Goal: Task Accomplishment & Management: Manage account settings

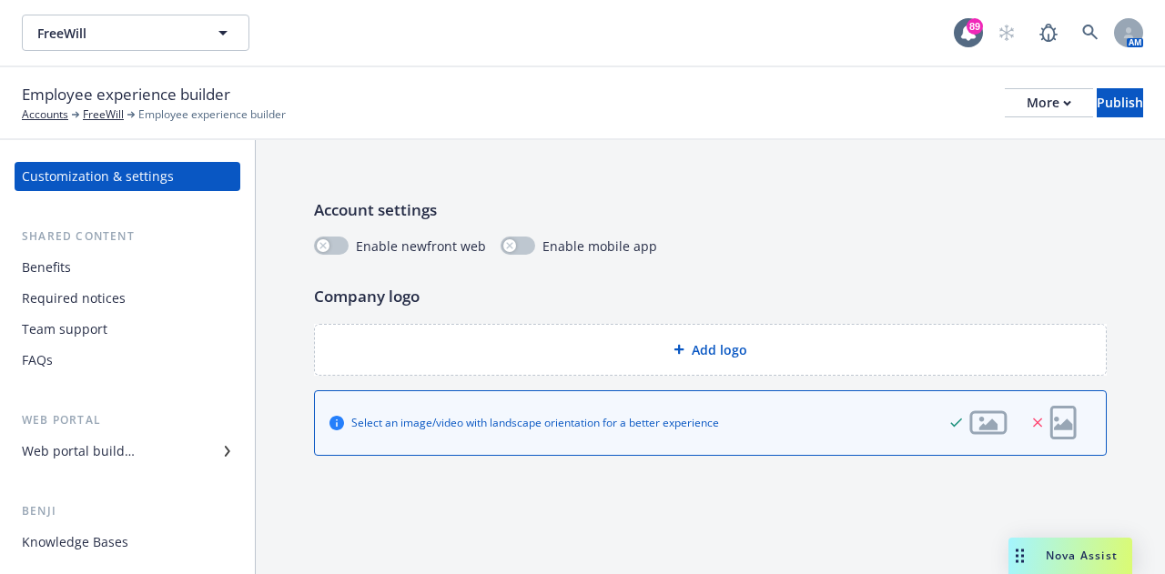
click at [117, 269] on div "Benefits" at bounding box center [127, 267] width 211 height 29
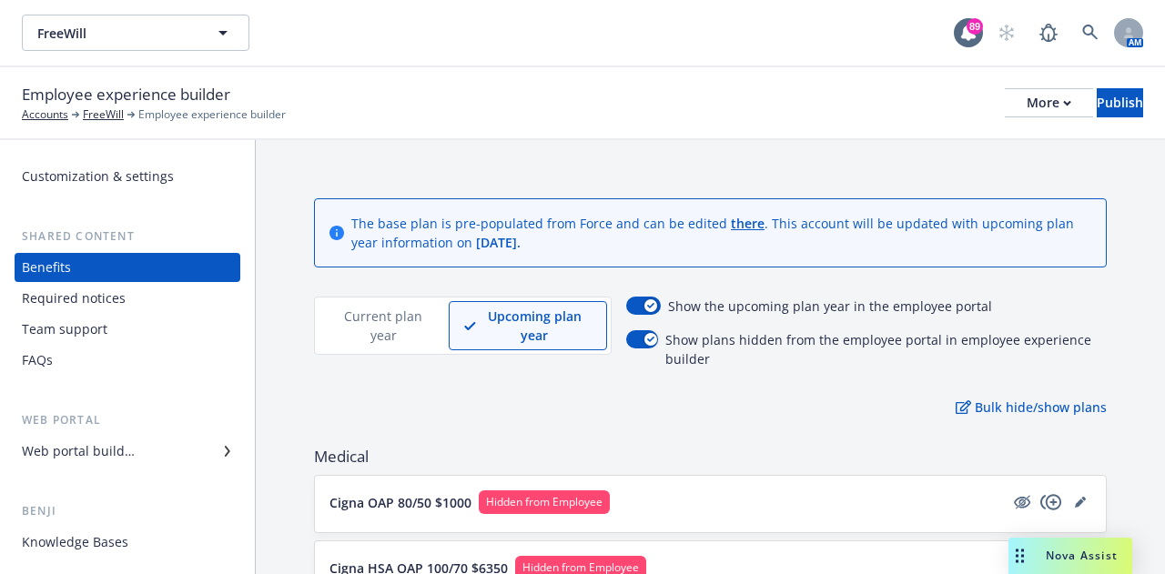
click at [116, 298] on div "Required notices" at bounding box center [74, 298] width 104 height 29
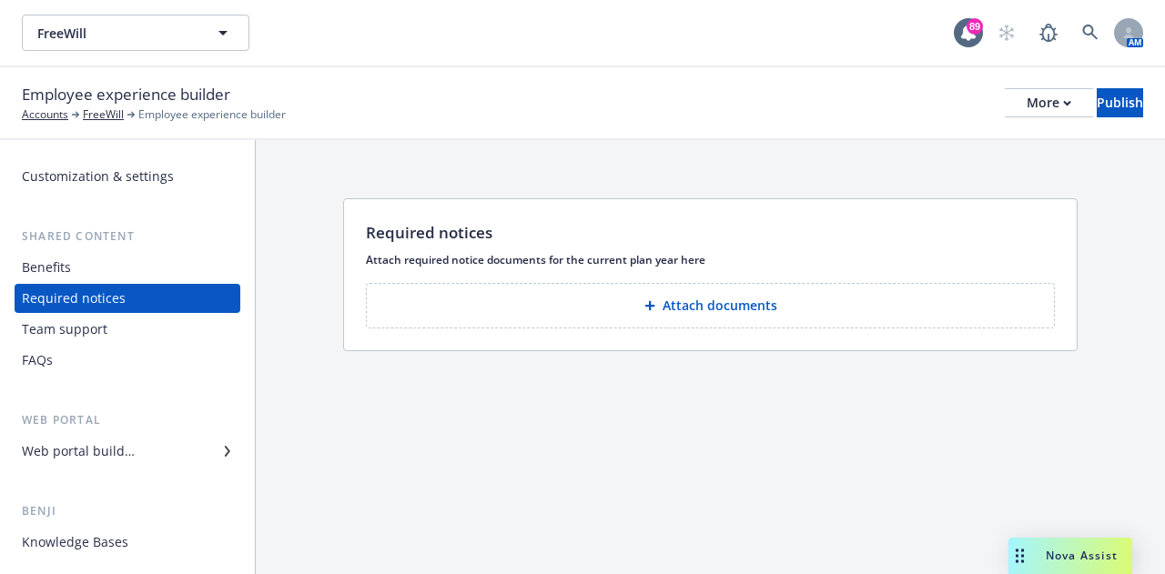
click at [110, 332] on div "Team support" at bounding box center [127, 329] width 211 height 29
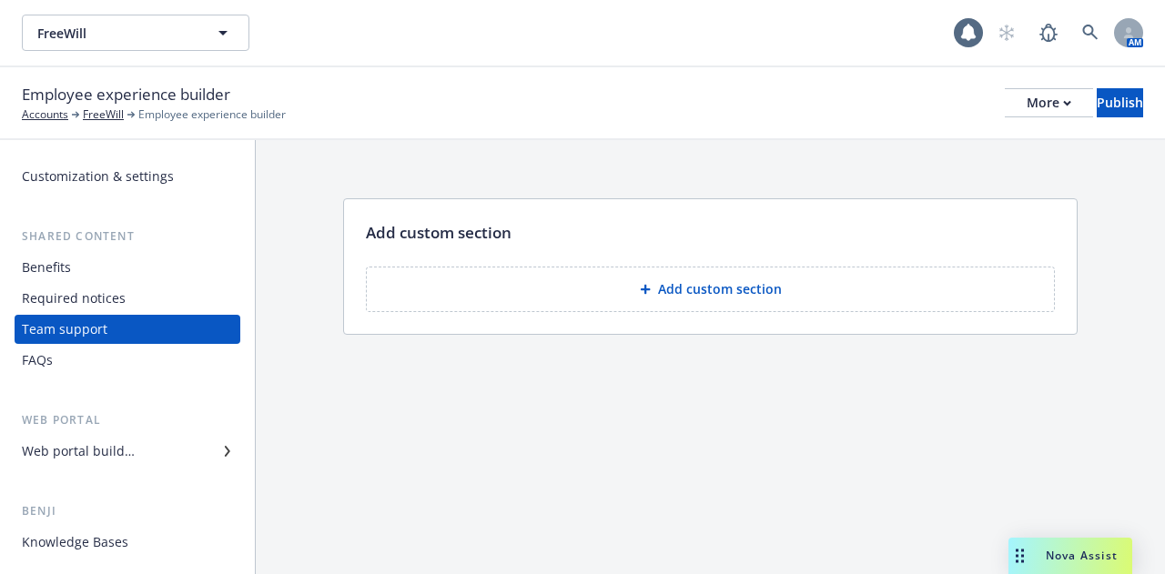
click at [103, 358] on div "FAQs" at bounding box center [127, 360] width 211 height 29
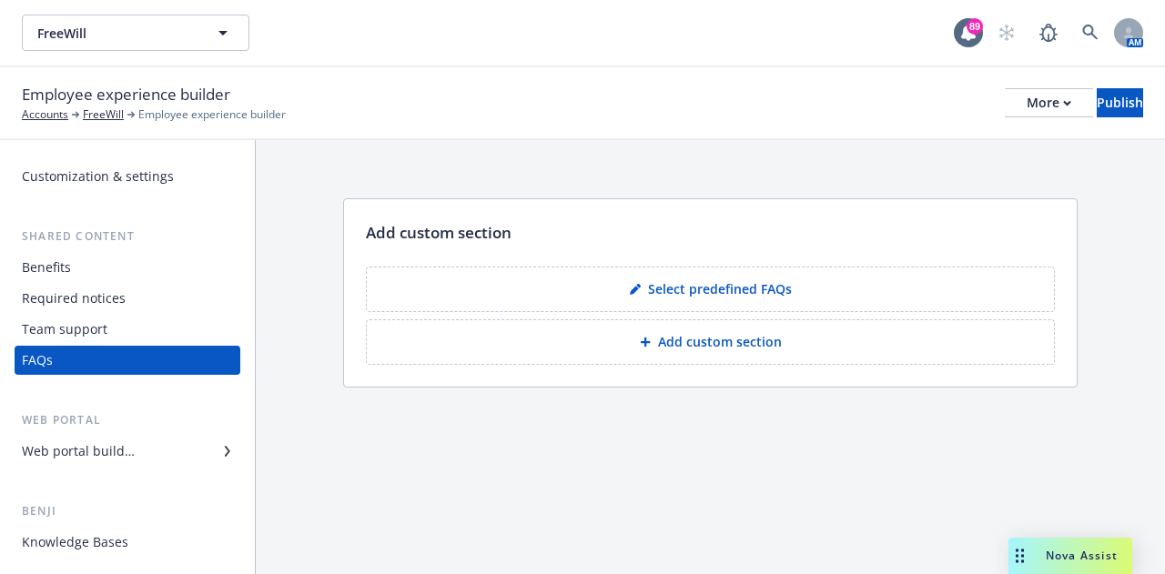
click at [81, 267] on div "Benefits" at bounding box center [127, 267] width 211 height 29
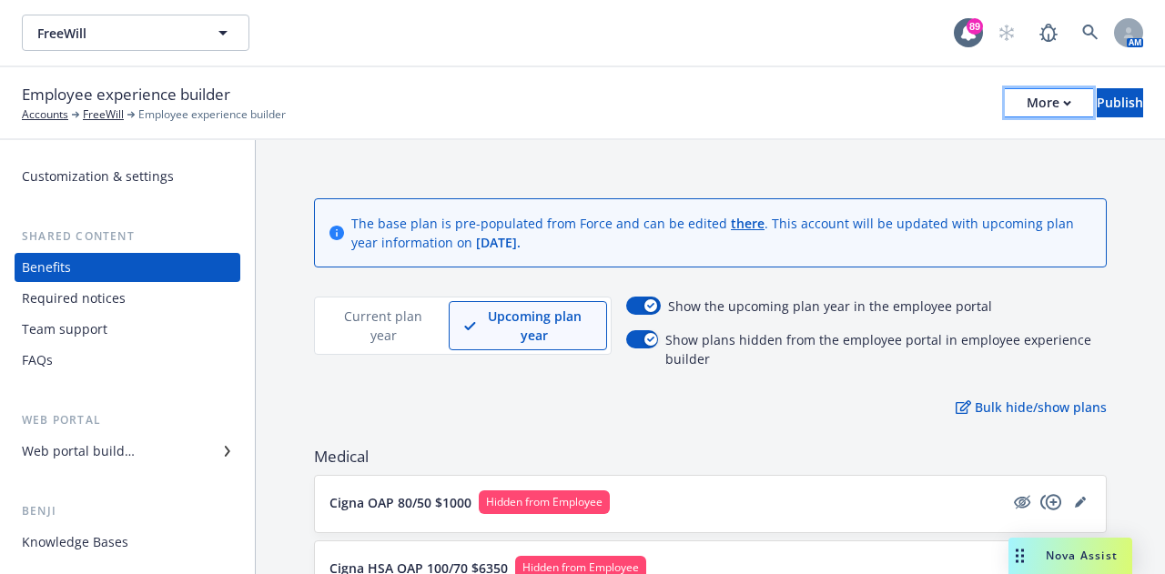
click at [1026, 108] on div "More" at bounding box center [1048, 102] width 45 height 27
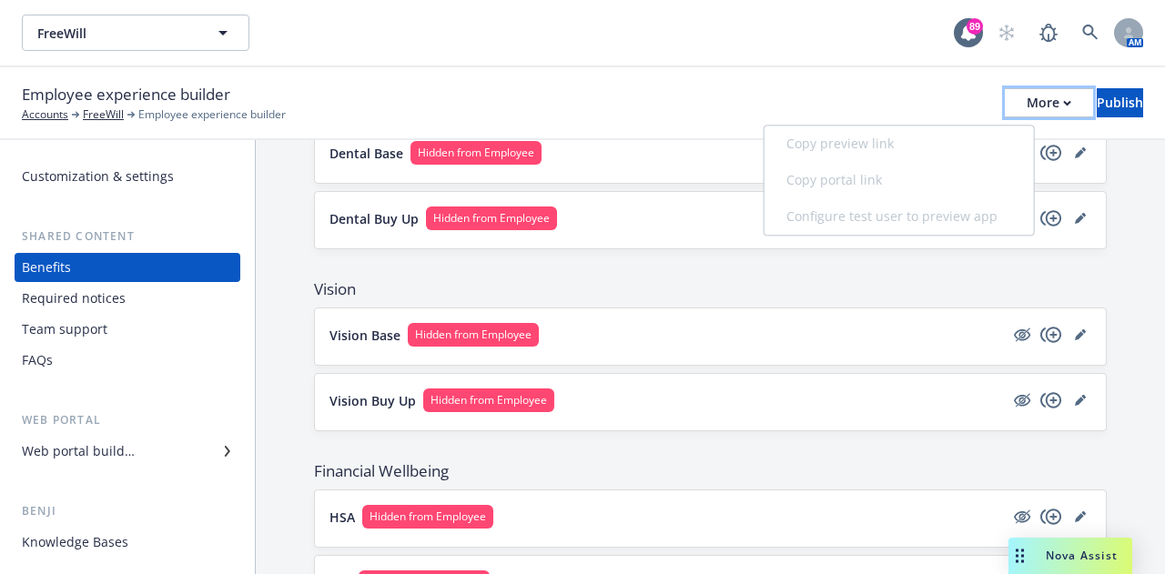
scroll to position [882, 0]
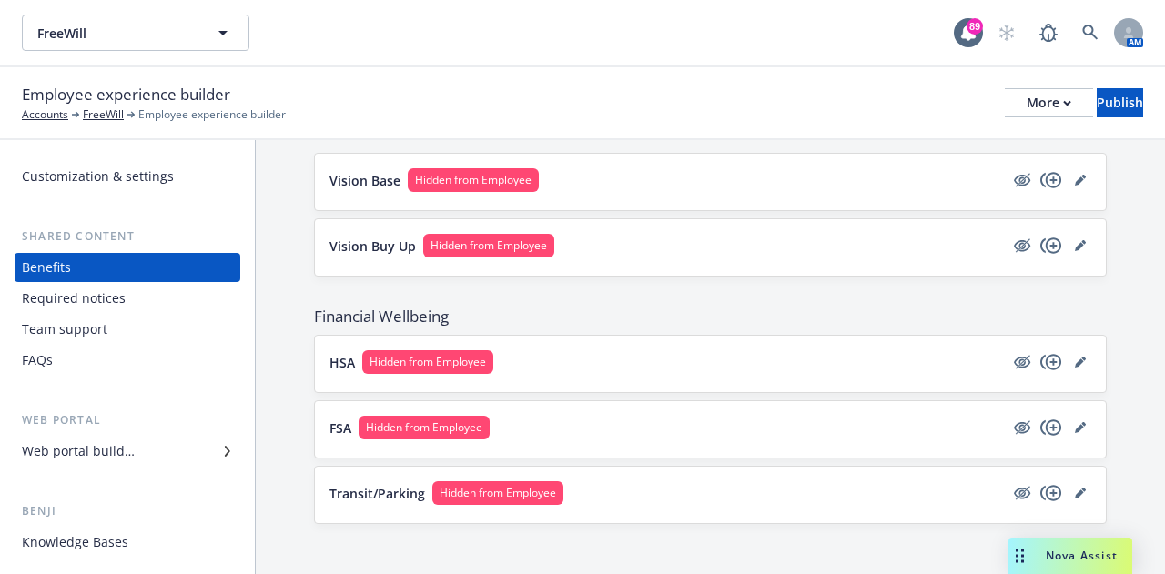
click at [166, 300] on div "Required notices" at bounding box center [127, 298] width 211 height 29
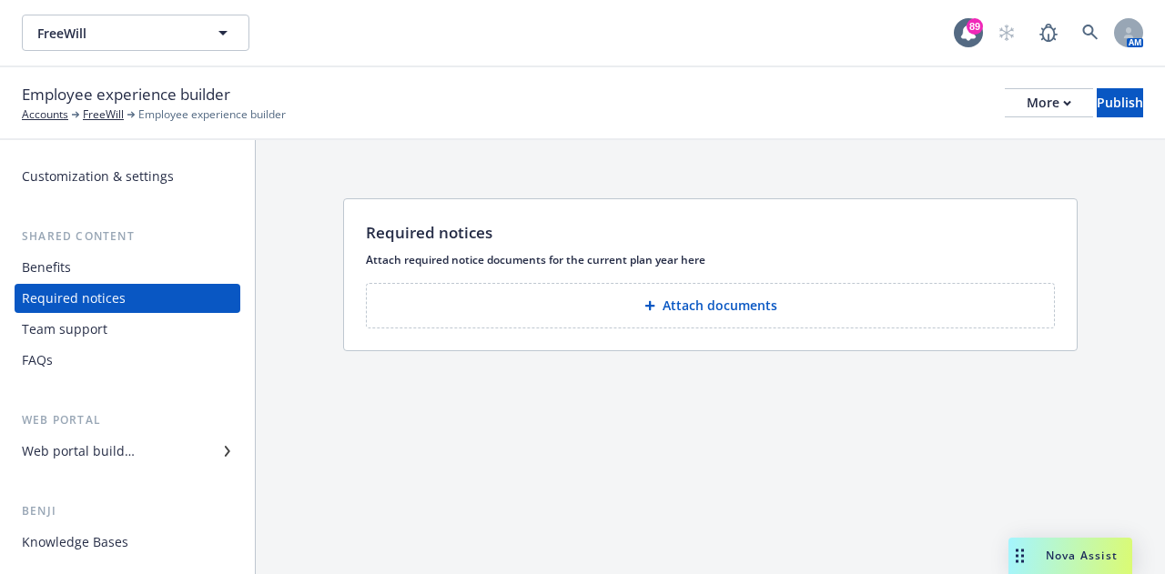
click at [202, 334] on div "Team support" at bounding box center [127, 329] width 211 height 29
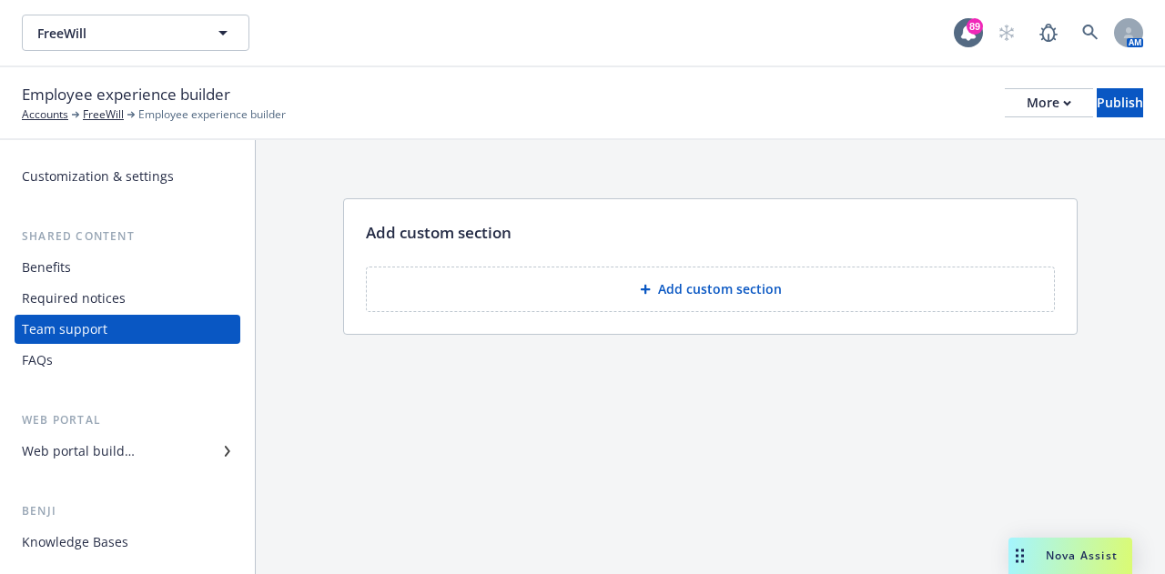
click at [162, 459] on div "Web portal builder" at bounding box center [127, 451] width 211 height 29
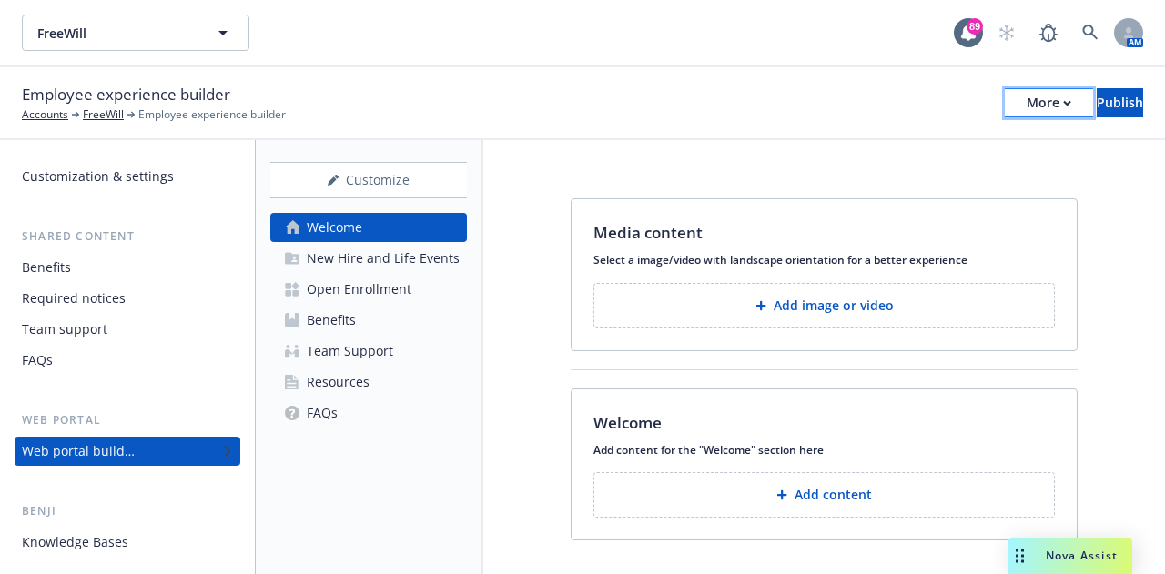
click at [1024, 106] on button "More" at bounding box center [1048, 102] width 88 height 29
click at [668, 170] on div "Media content Select a image/video with landscape orientation for a better expe…" at bounding box center [823, 373] width 681 height 466
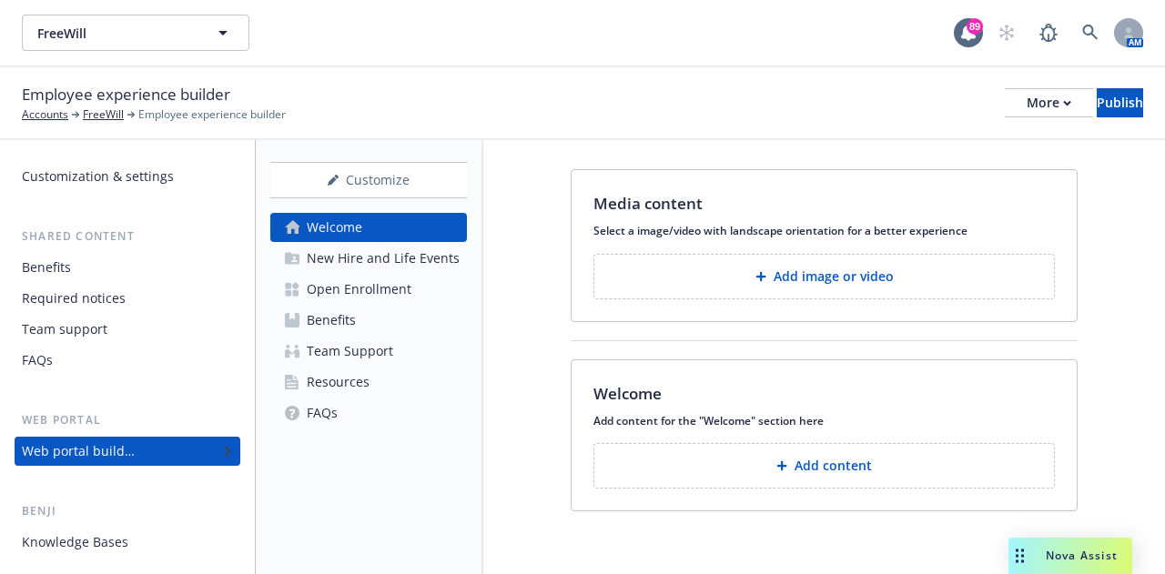
click at [391, 263] on div "New Hire and Life Events" at bounding box center [383, 258] width 153 height 29
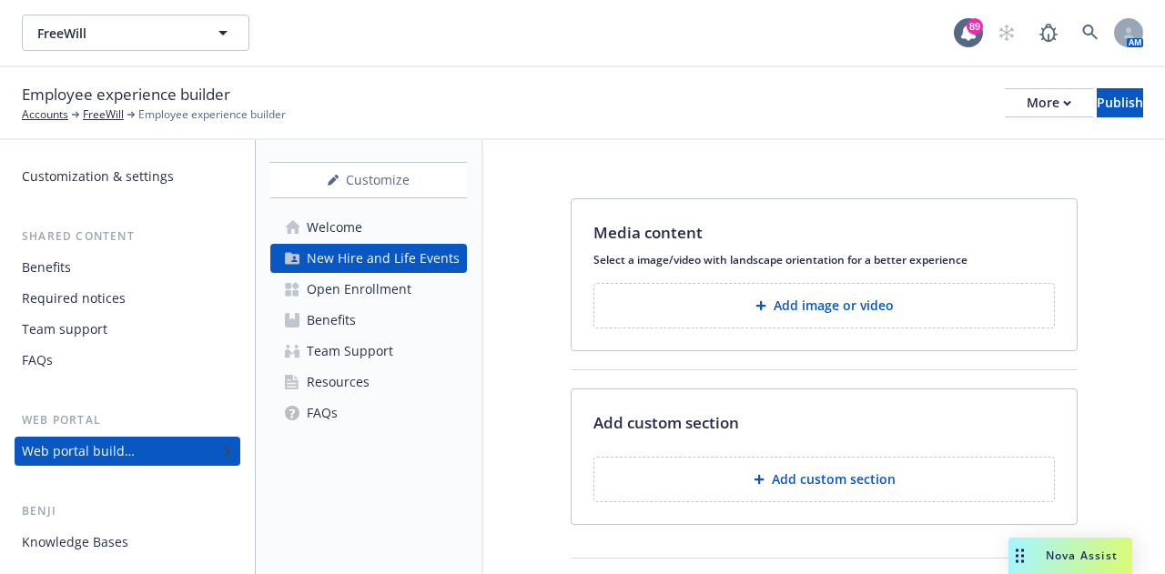
click at [402, 290] on div "Open Enrollment" at bounding box center [359, 289] width 105 height 29
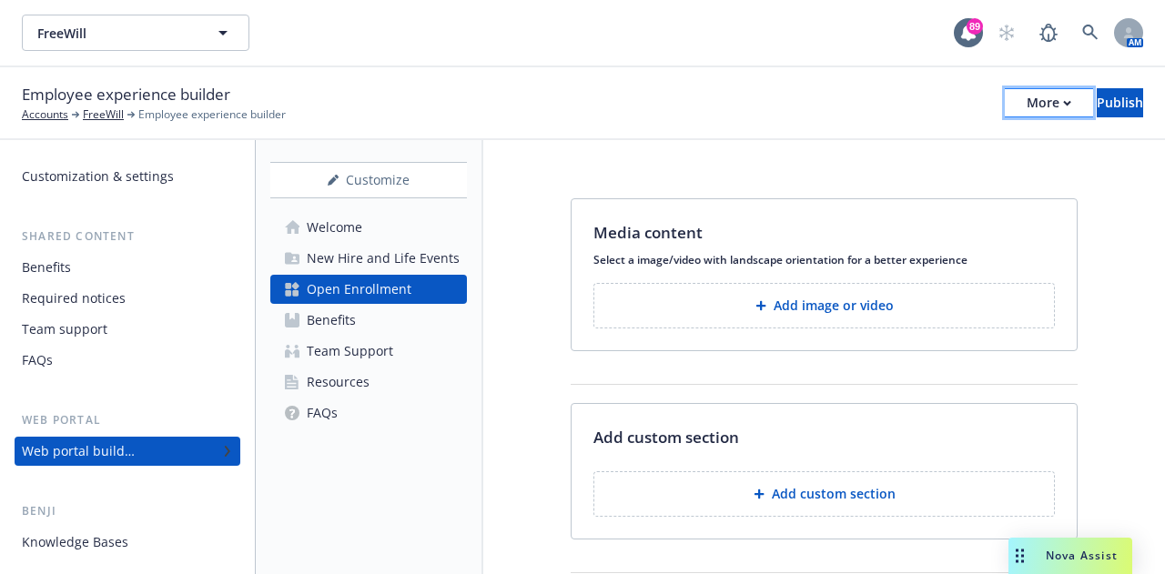
click at [1026, 105] on div "More" at bounding box center [1048, 102] width 45 height 27
click at [650, 89] on div "Employee experience builder Accounts FreeWill Employee experience builder More …" at bounding box center [582, 103] width 1121 height 40
click at [349, 227] on div "Welcome" at bounding box center [334, 227] width 55 height 29
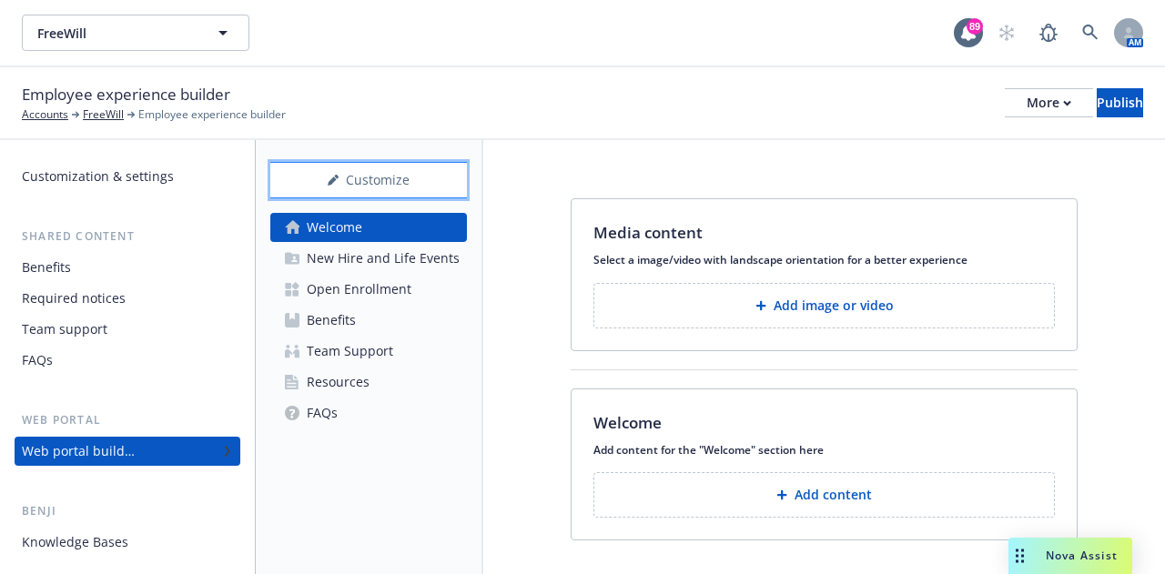
click at [429, 190] on div "Customize" at bounding box center [368, 180] width 197 height 35
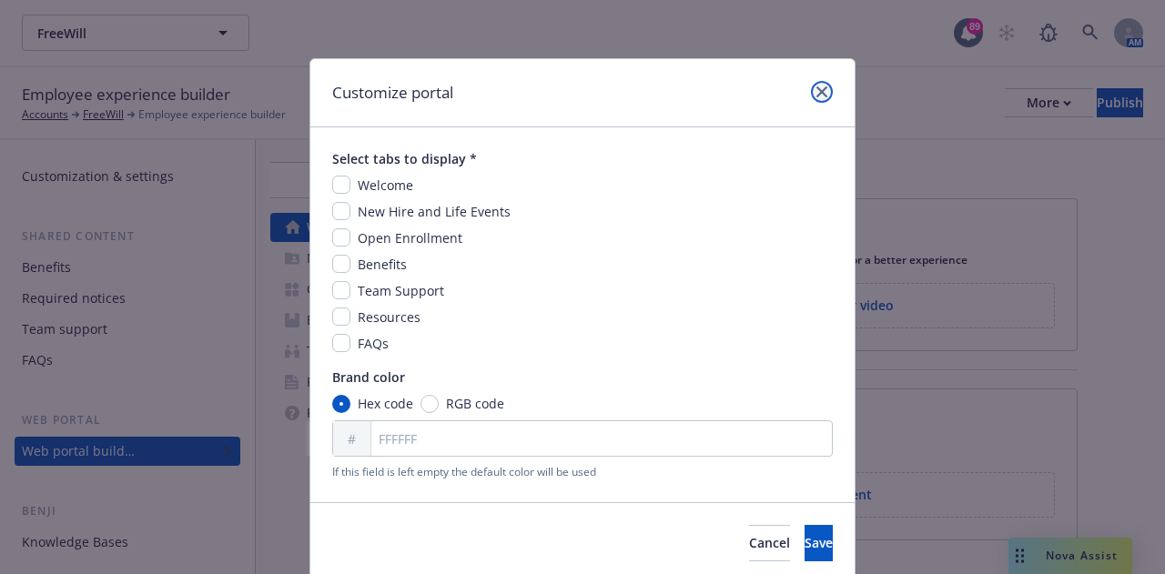
click at [816, 90] on icon "close" at bounding box center [821, 91] width 11 height 11
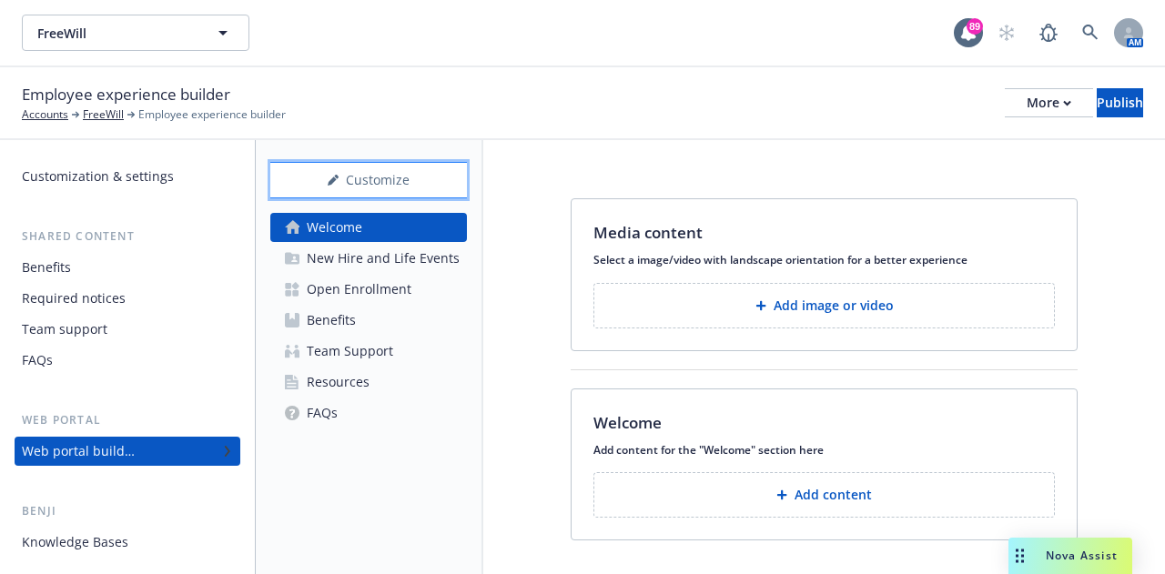
click at [378, 167] on div "Customize" at bounding box center [368, 180] width 197 height 35
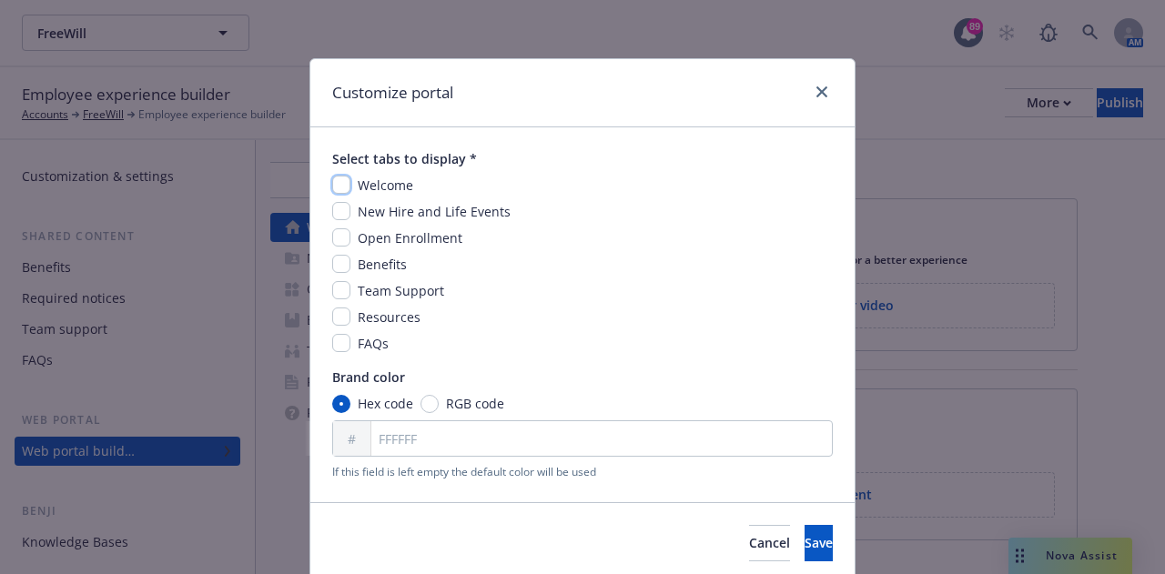
click at [332, 183] on input "checkbox" at bounding box center [341, 185] width 18 height 18
checkbox input "true"
click at [338, 214] on input "checkbox" at bounding box center [341, 211] width 18 height 18
checkbox input "true"
click at [333, 237] on input "checkbox" at bounding box center [341, 237] width 18 height 18
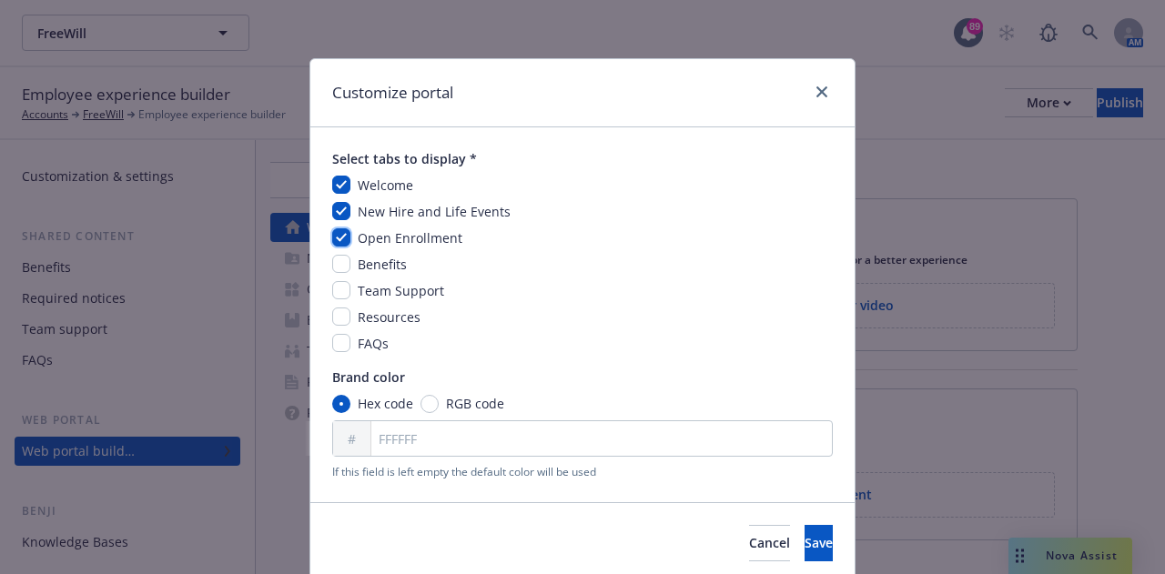
checkbox input "true"
click at [332, 264] on input "checkbox" at bounding box center [341, 264] width 18 height 18
checkbox input "true"
click at [336, 287] on input "checkbox" at bounding box center [341, 290] width 18 height 18
checkbox input "true"
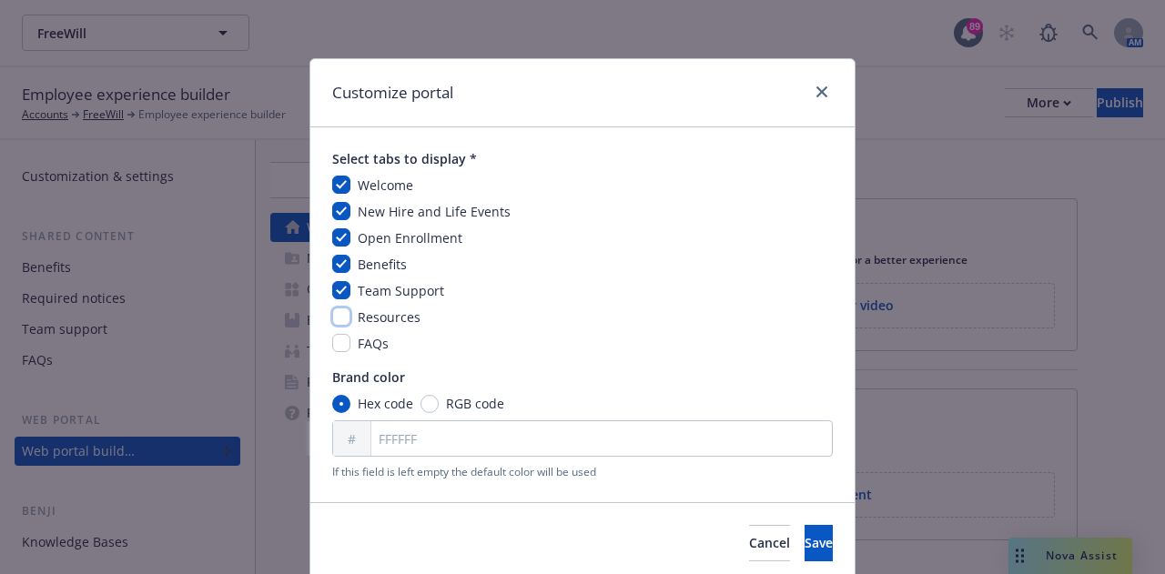
click at [335, 314] on input "checkbox" at bounding box center [341, 317] width 18 height 18
checkbox input "true"
click at [336, 345] on input "checkbox" at bounding box center [341, 343] width 18 height 18
checkbox input "true"
click at [804, 549] on button "Save" at bounding box center [818, 543] width 28 height 36
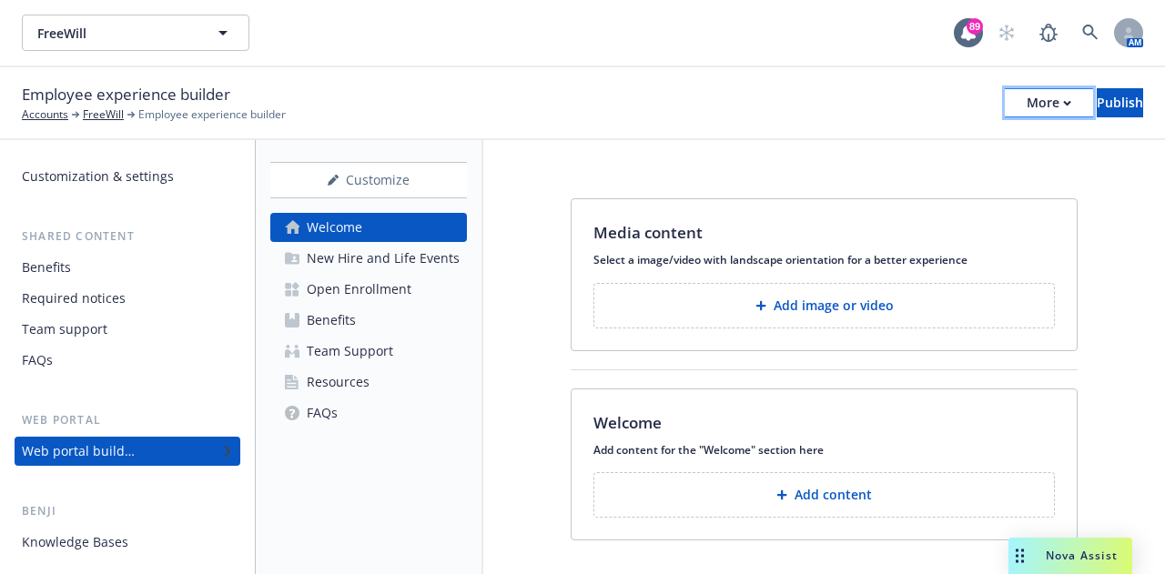
click at [1014, 109] on button "More" at bounding box center [1048, 102] width 88 height 29
click at [1070, 157] on div "Media content Select a image/video with landscape orientation for a better expe…" at bounding box center [823, 373] width 681 height 466
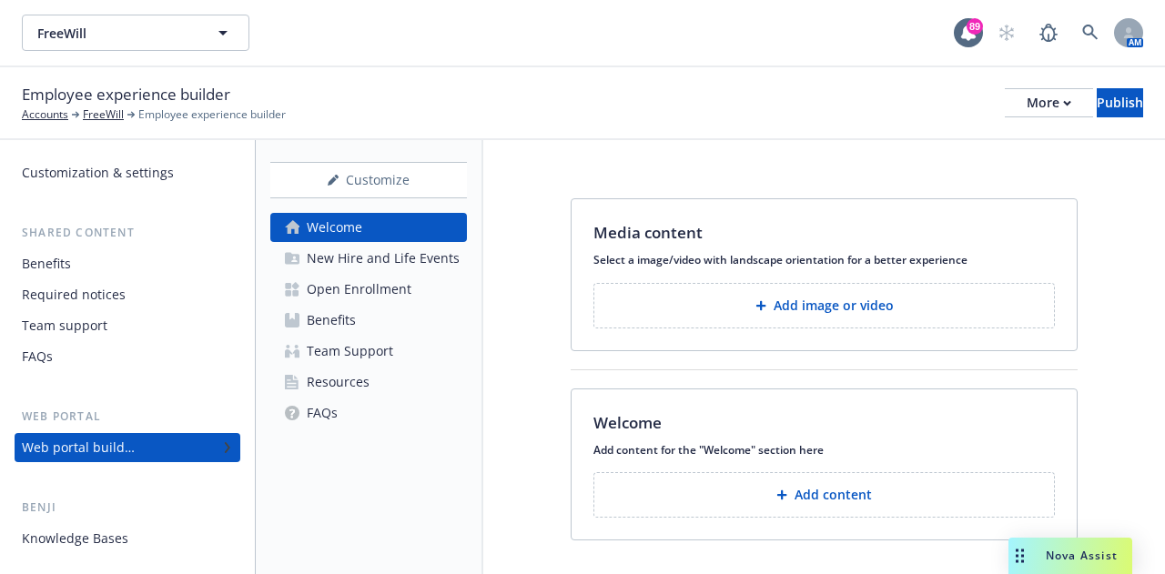
scroll to position [4, 0]
click at [55, 259] on div "Benefits" at bounding box center [46, 263] width 49 height 29
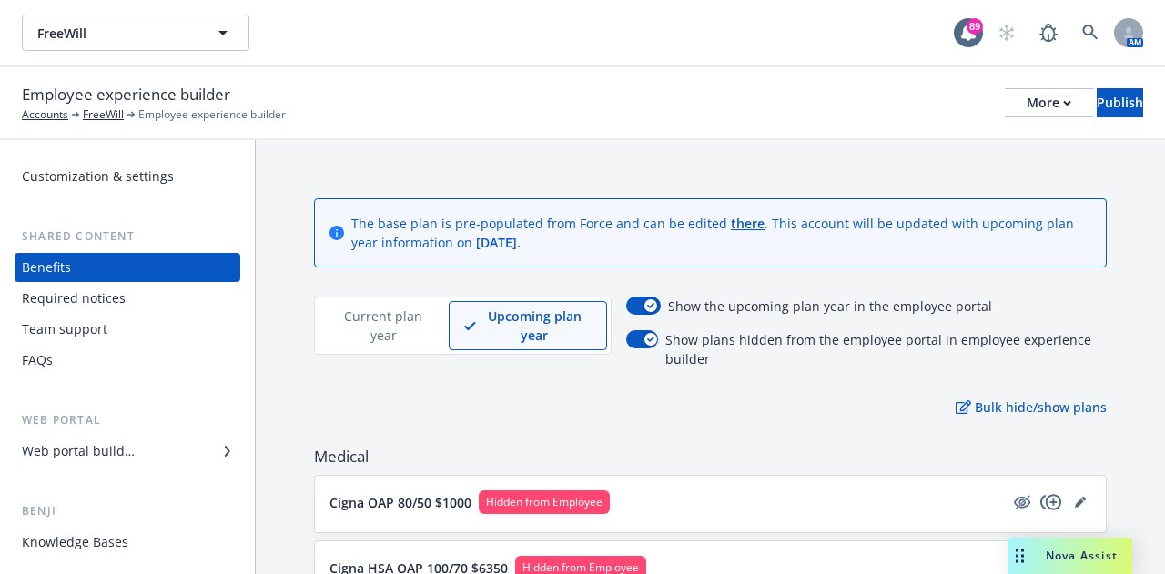
click at [71, 293] on div "Required notices" at bounding box center [74, 298] width 104 height 29
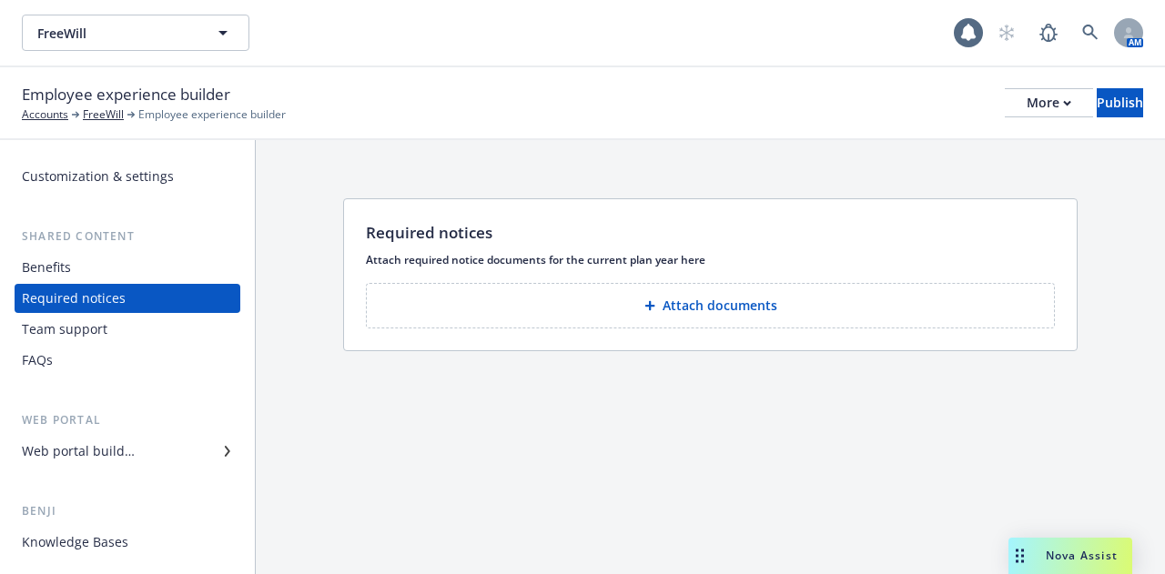
click at [67, 339] on div "Team support" at bounding box center [65, 329] width 86 height 29
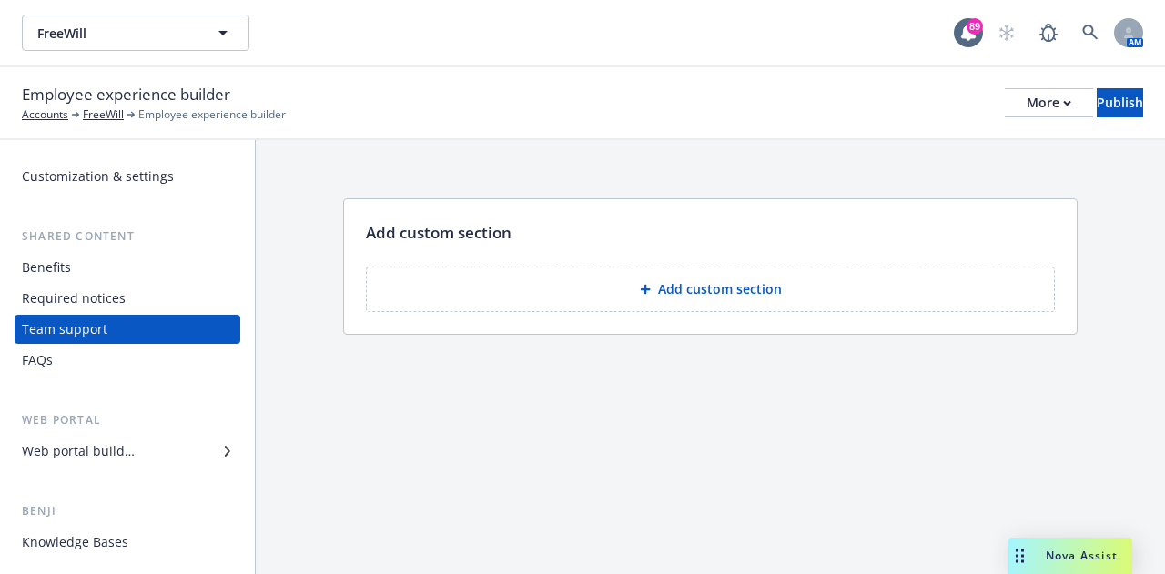
click at [62, 364] on div "FAQs" at bounding box center [127, 360] width 211 height 29
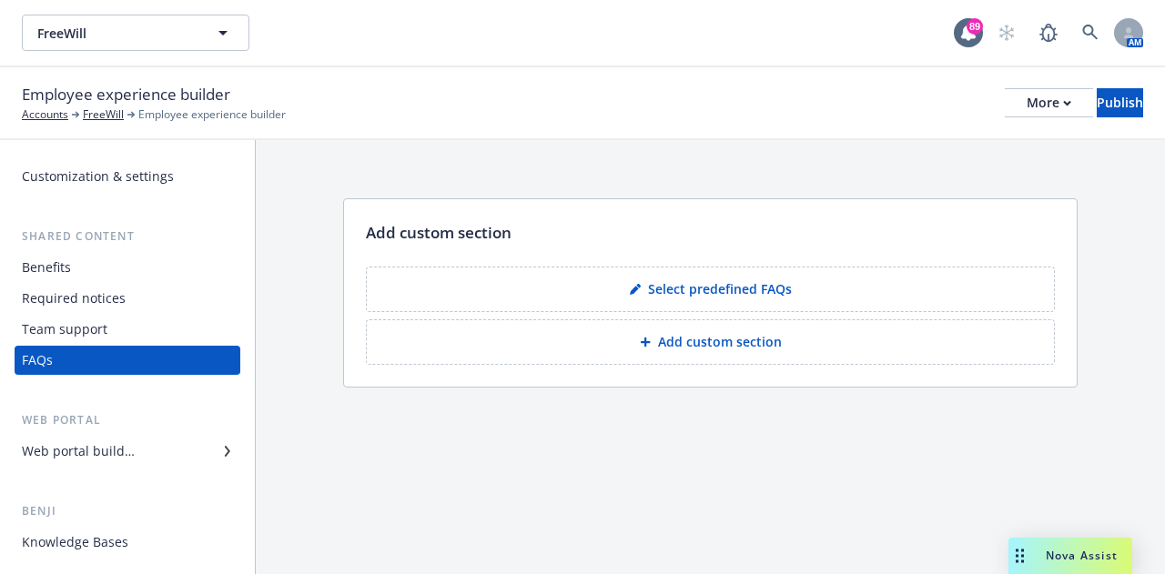
click at [70, 455] on div "Web portal builder" at bounding box center [78, 451] width 113 height 29
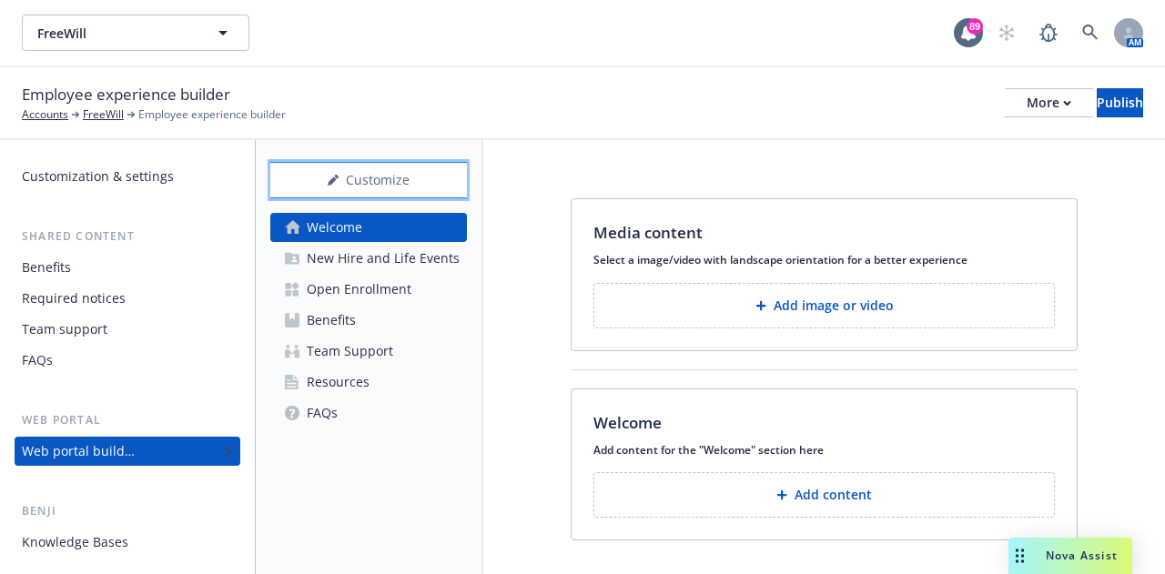
click at [433, 185] on div "Customize" at bounding box center [368, 180] width 197 height 35
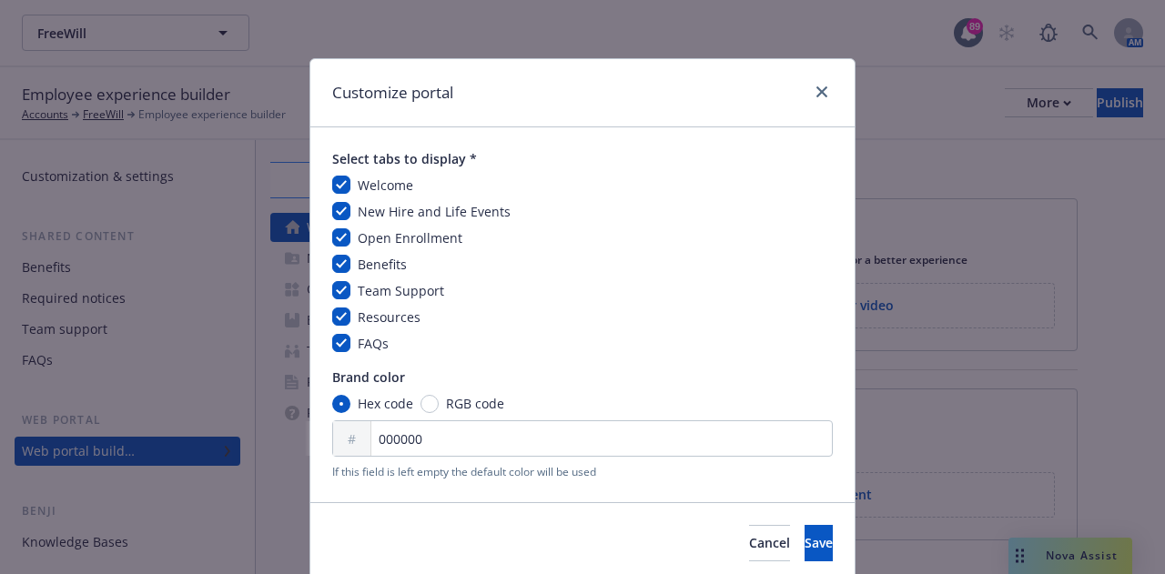
scroll to position [67, 0]
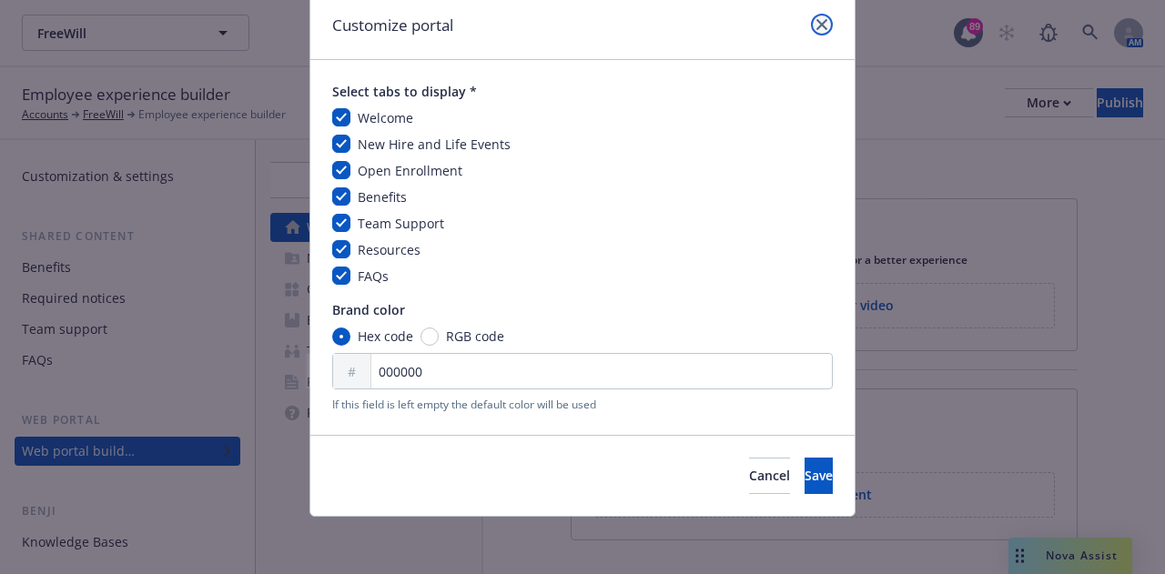
click at [812, 30] on link "close" at bounding box center [822, 25] width 22 height 22
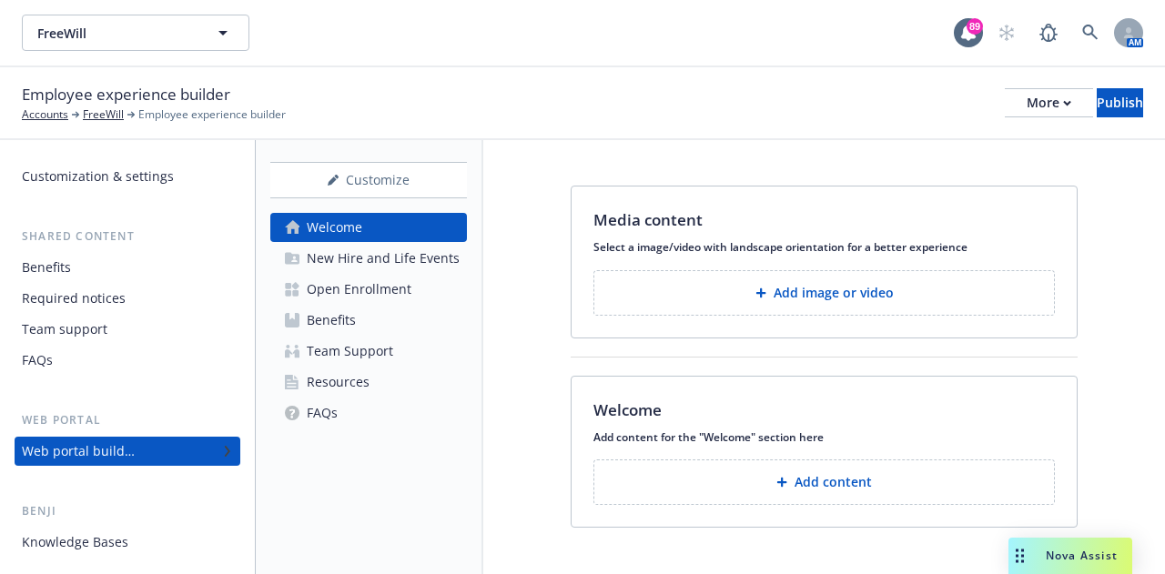
scroll to position [0, 0]
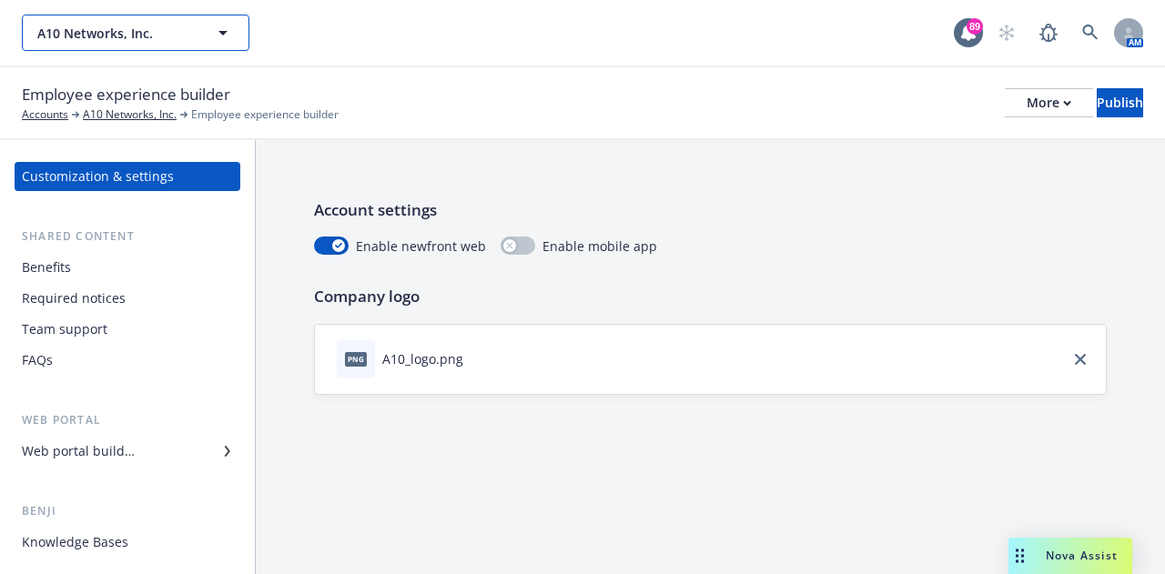
click at [224, 33] on icon "button" at bounding box center [222, 33] width 9 height 5
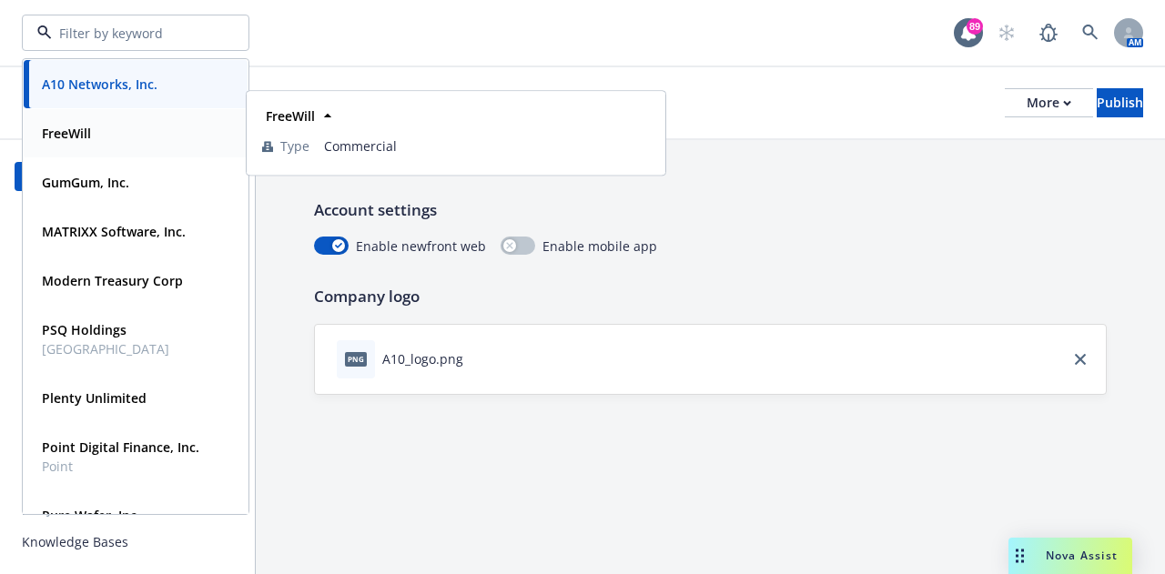
click at [155, 133] on div "FreeWill" at bounding box center [136, 133] width 202 height 26
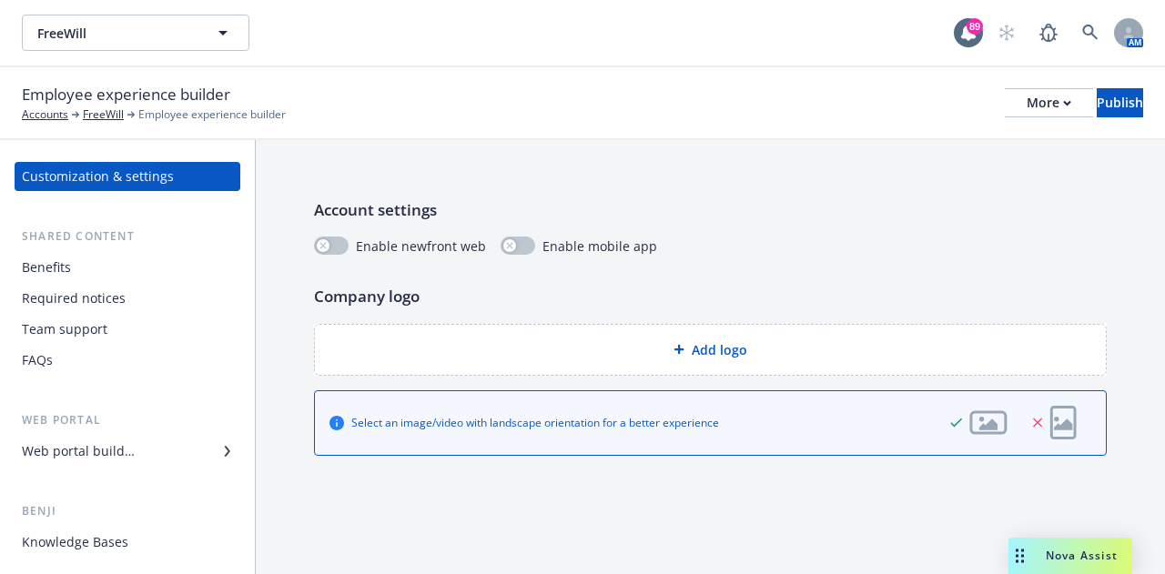
click at [766, 356] on div "Add logo" at bounding box center [709, 349] width 761 height 21
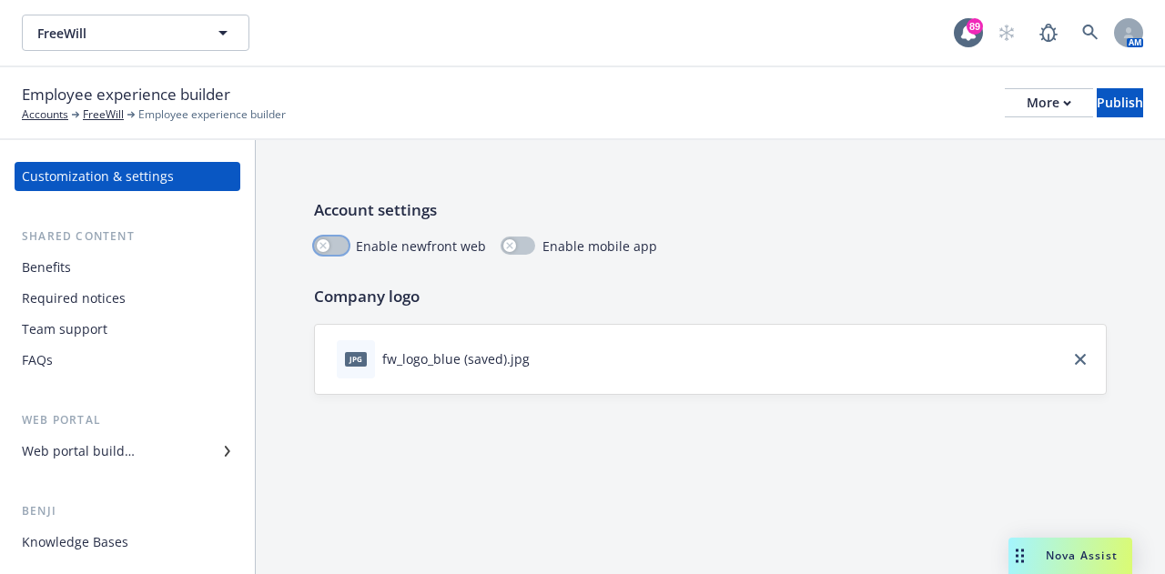
click at [326, 245] on icon "button" at bounding box center [322, 245] width 7 height 7
click at [96, 460] on div "Web portal builder" at bounding box center [78, 451] width 113 height 29
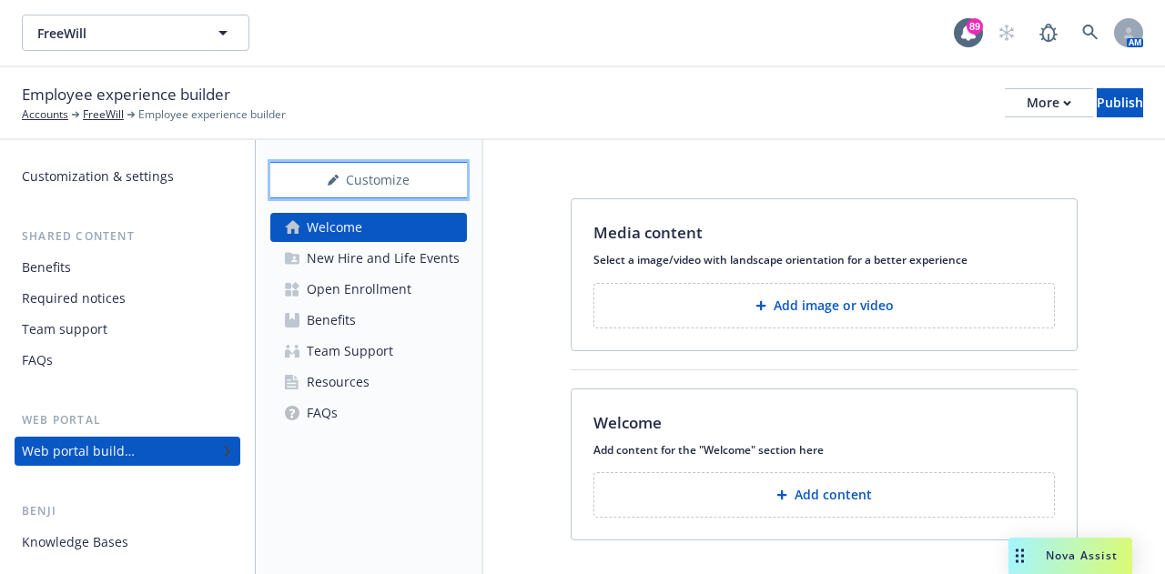
click at [378, 188] on div "Customize" at bounding box center [368, 180] width 197 height 35
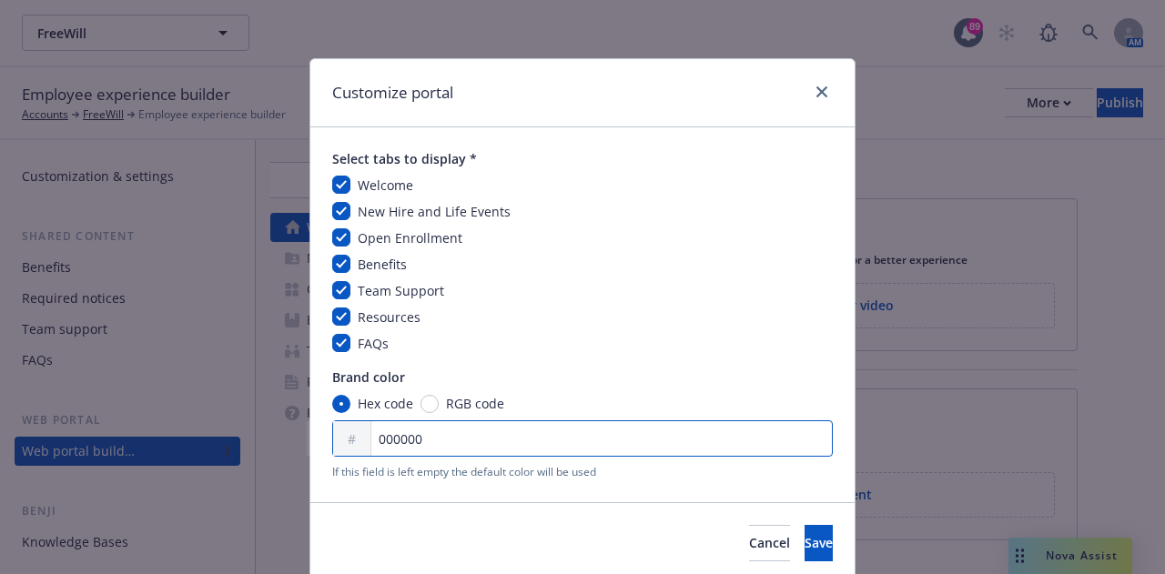
click at [435, 443] on input "000000" at bounding box center [582, 438] width 500 height 36
drag, startPoint x: 435, startPoint y: 437, endPoint x: 367, endPoint y: 436, distance: 68.2
click at [367, 436] on input "000000" at bounding box center [582, 438] width 500 height 36
type input "2A5474"
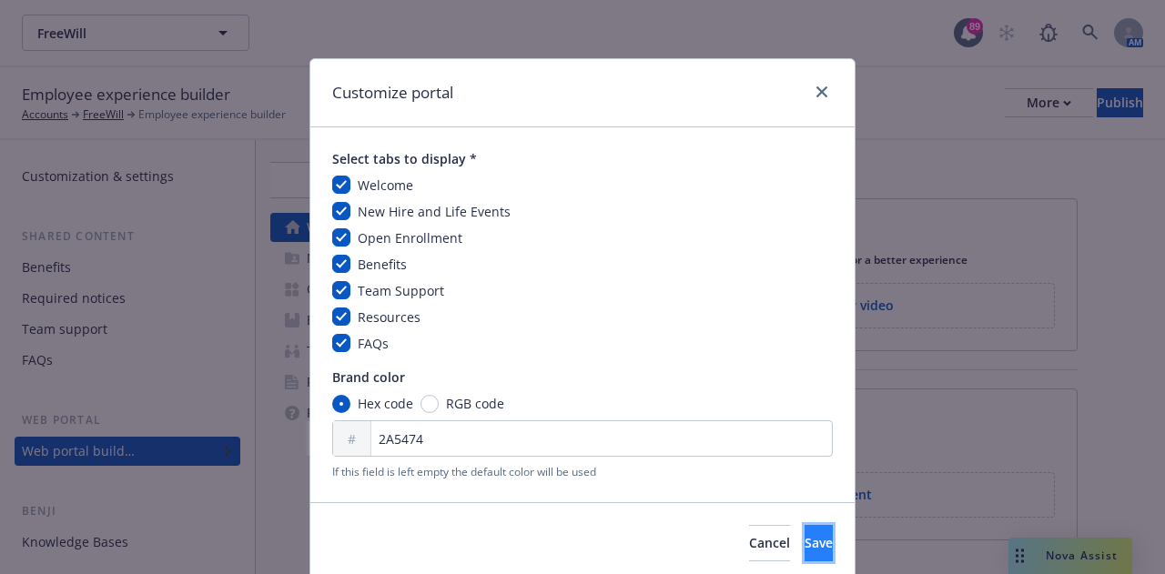
click at [804, 541] on button "Save" at bounding box center [818, 543] width 28 height 36
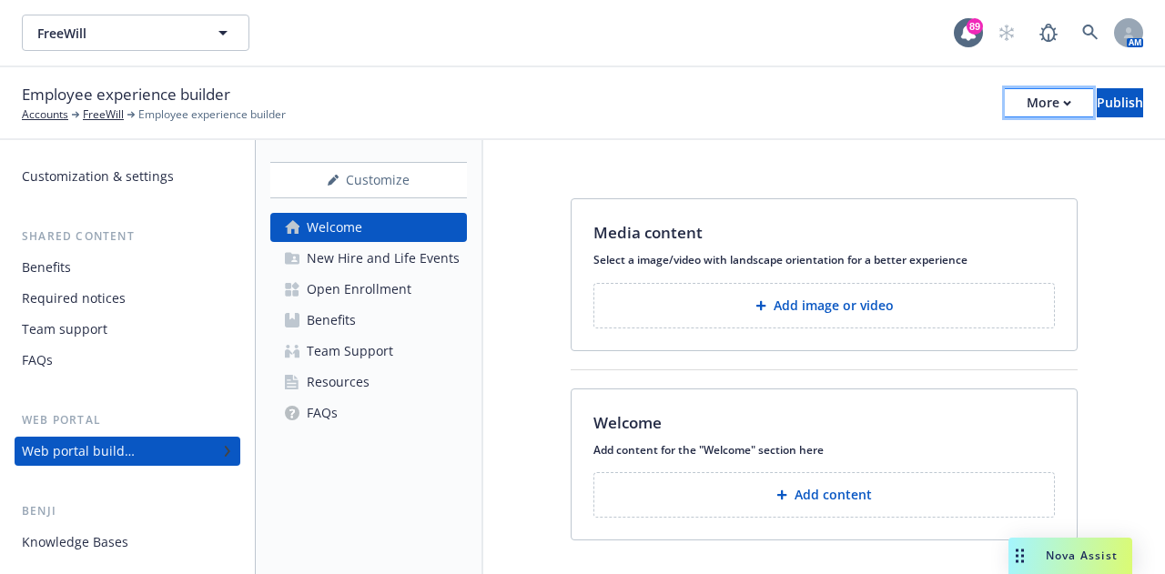
click at [1063, 105] on icon "button" at bounding box center [1067, 103] width 8 height 6
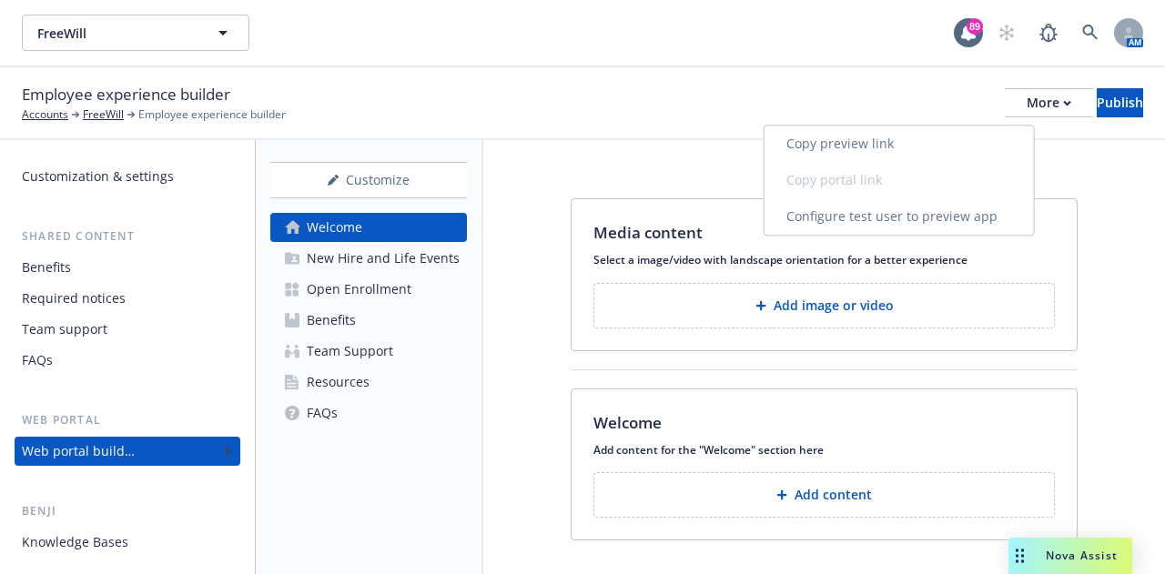
click at [852, 145] on link "Copy preview link" at bounding box center [898, 144] width 269 height 36
